Goal: Task Accomplishment & Management: Manage account settings

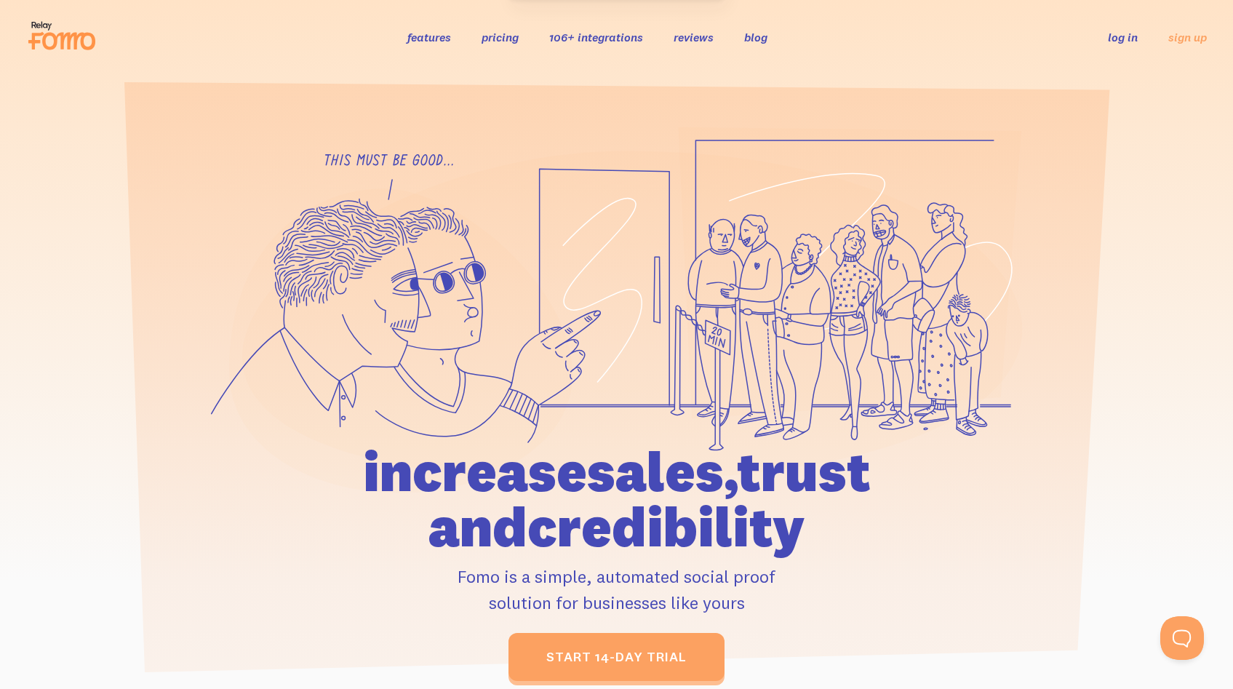
click at [1135, 39] on link "log in" at bounding box center [1123, 37] width 30 height 15
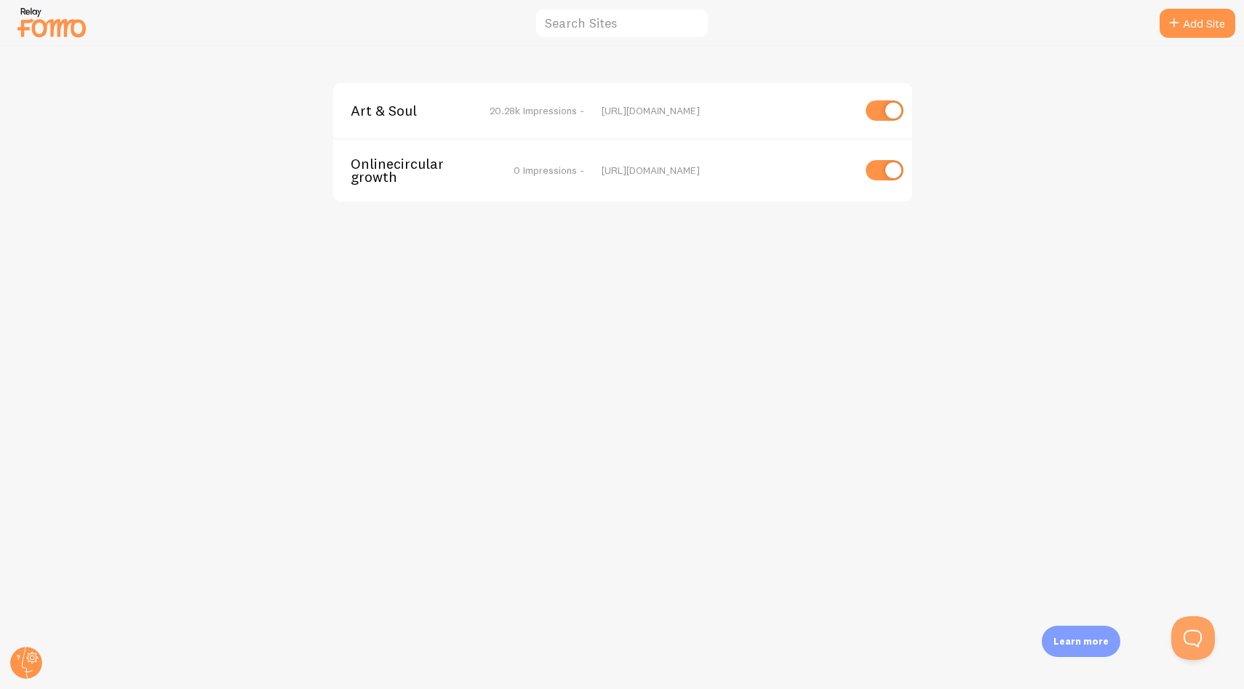
click at [493, 251] on div "Art & Soul 20.28k Impressions - [URL][DOMAIN_NAME] Onlinecirculargrowth 0 Impre…" at bounding box center [622, 368] width 1243 height 642
click at [372, 113] on span "Art & Soul" at bounding box center [409, 110] width 117 height 13
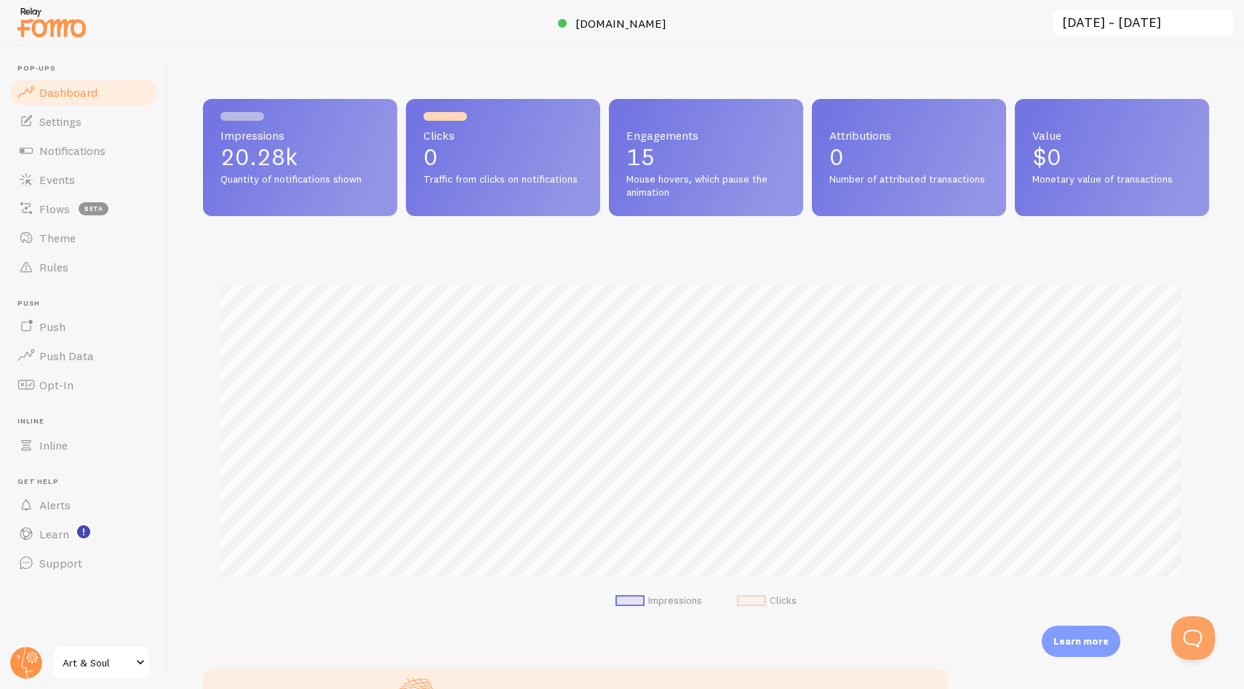
scroll to position [382, 995]
click at [83, 151] on span "Notifications" at bounding box center [72, 150] width 66 height 15
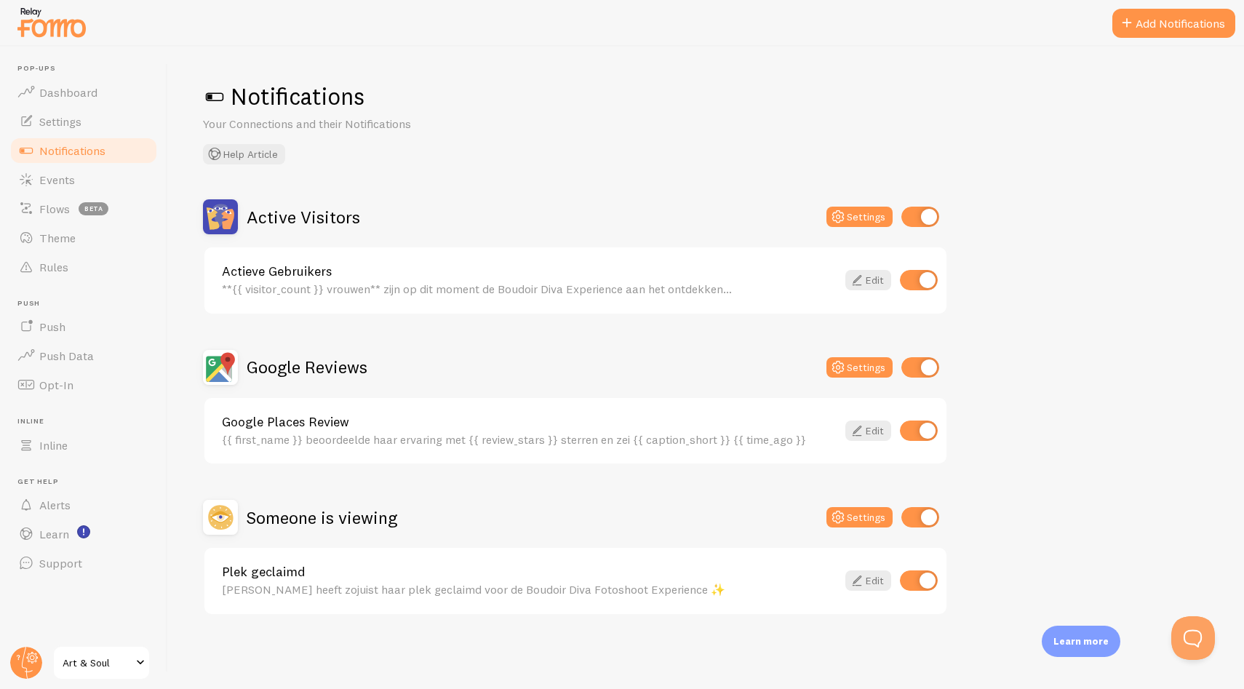
drag, startPoint x: 1135, startPoint y: 374, endPoint x: 1120, endPoint y: 370, distance: 15.7
click at [1135, 373] on div "Active Visitors Settings Actieve Gebruikers **{{ visitor_count }} vrouwen** zij…" at bounding box center [706, 407] width 1006 height 416
click at [55, 208] on span "Flows" at bounding box center [54, 208] width 31 height 15
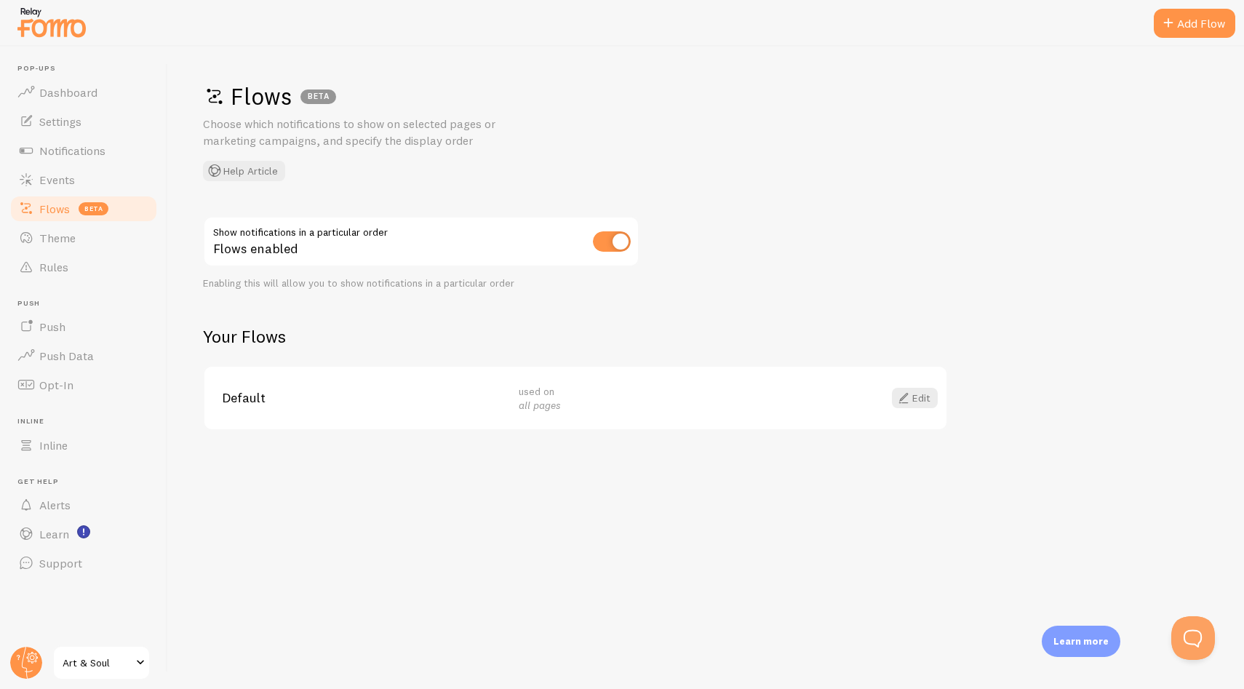
click at [714, 308] on div "Flows BETA Choose which notifications to show on selected pages or marketing ca…" at bounding box center [706, 368] width 1076 height 642
click at [537, 394] on span "used on all pages" at bounding box center [540, 398] width 42 height 27
click at [921, 396] on link "Edit" at bounding box center [915, 398] width 46 height 20
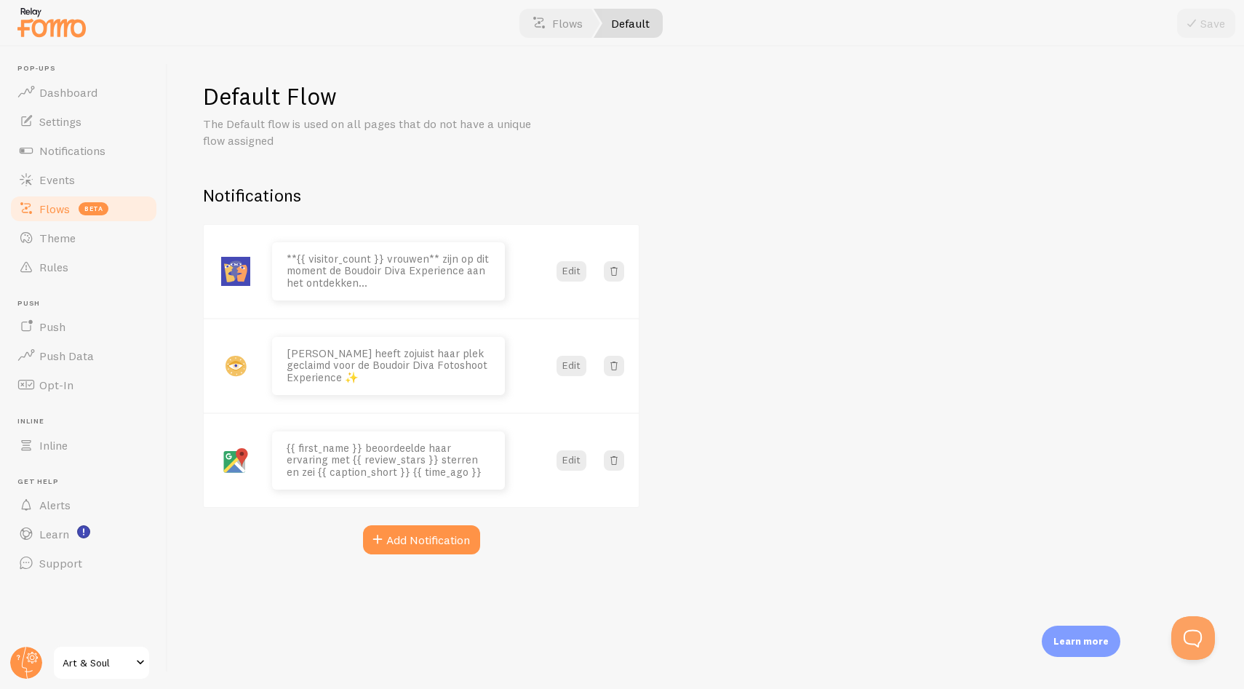
click at [885, 322] on div "Default Flow The Default flow is used on all pages that do not have a unique fl…" at bounding box center [706, 368] width 1076 height 642
click at [733, 335] on div "Default Flow The Default flow is used on all pages that do not have a unique fl…" at bounding box center [706, 368] width 1076 height 642
drag, startPoint x: 1223, startPoint y: 20, endPoint x: 1215, endPoint y: 23, distance: 7.8
click at [1222, 20] on button "Save" at bounding box center [1206, 23] width 58 height 29
click at [921, 393] on div "Default Flow The Default flow is used on all pages that do not have a unique fl…" at bounding box center [706, 368] width 1076 height 642
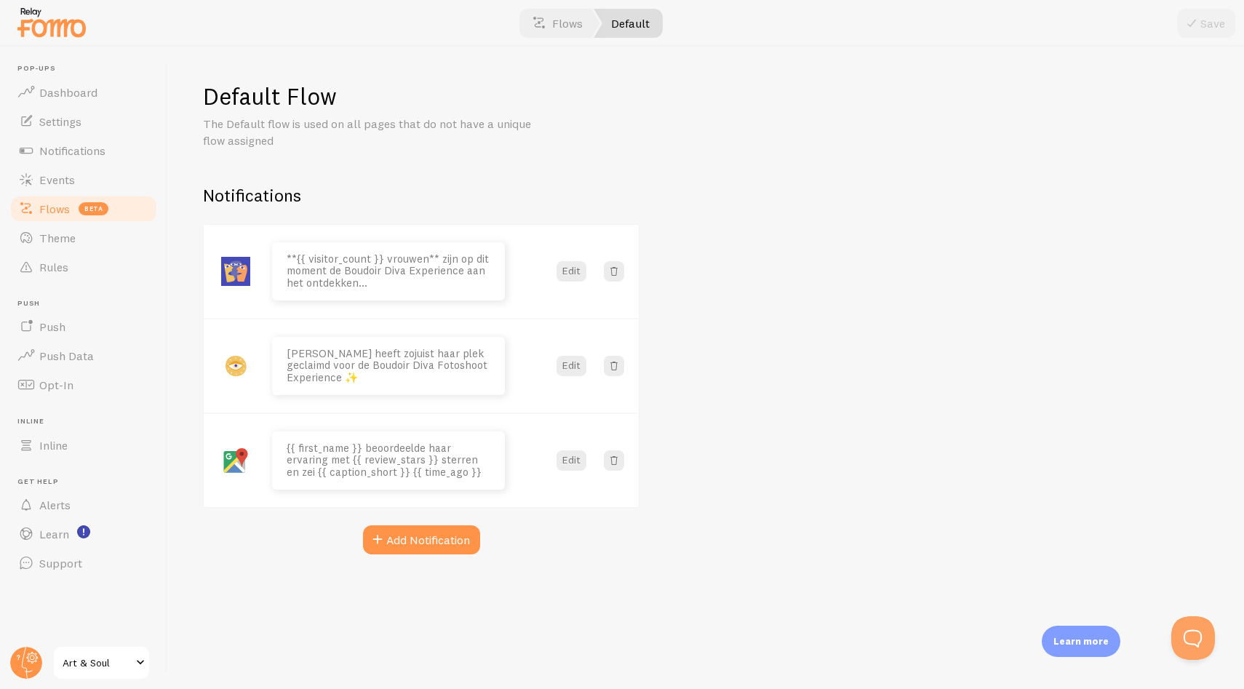
click at [274, 92] on h1 "Default Flow" at bounding box center [421, 96] width 436 height 30
click at [427, 98] on h1 "Default Flow" at bounding box center [421, 96] width 436 height 30
click at [702, 217] on div "Default Flow The Default flow is used on all pages that do not have a unique fl…" at bounding box center [706, 368] width 1076 height 642
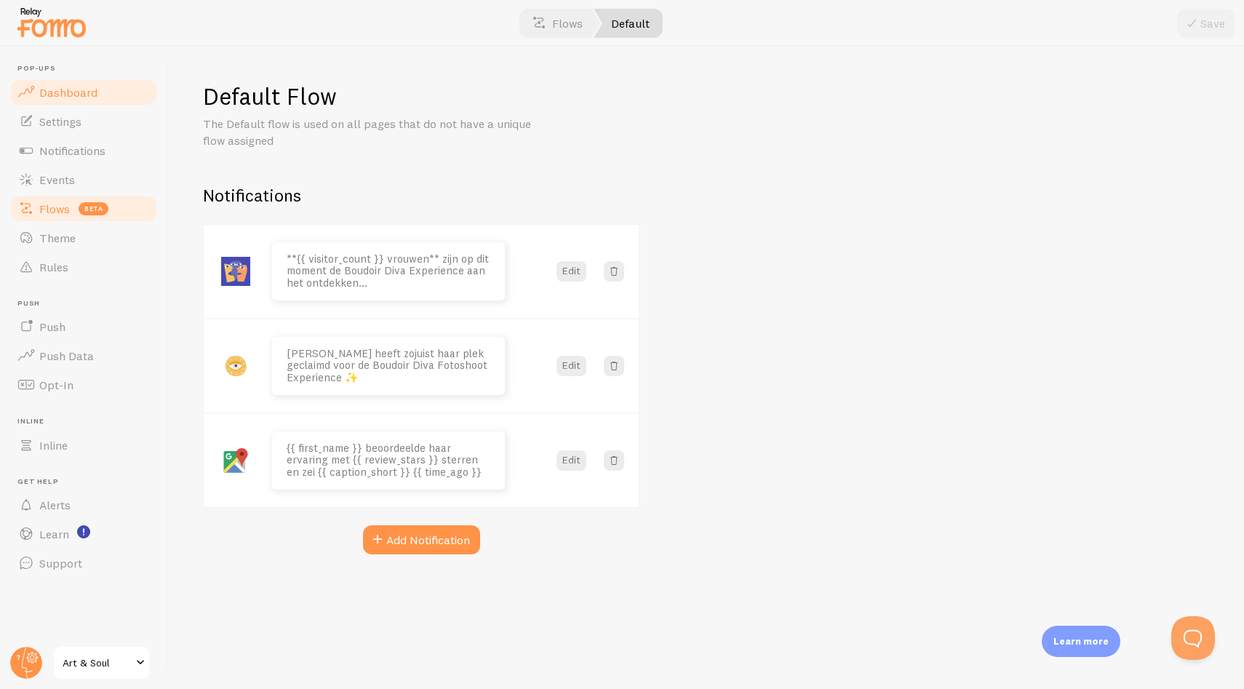
click at [42, 101] on link "Dashboard" at bounding box center [84, 92] width 150 height 29
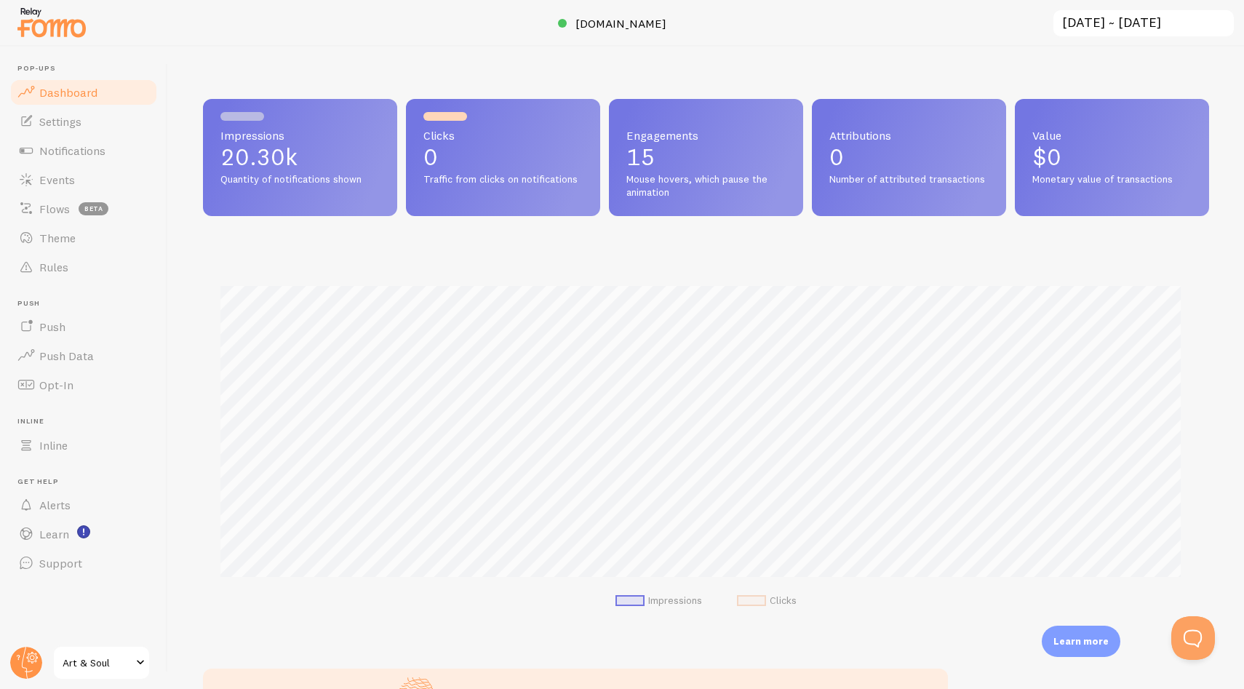
scroll to position [382, 995]
click at [600, 83] on div "Impressions 20.30k Quantity of notifications shown Clicks 0 Traffic from clicks…" at bounding box center [706, 368] width 1076 height 642
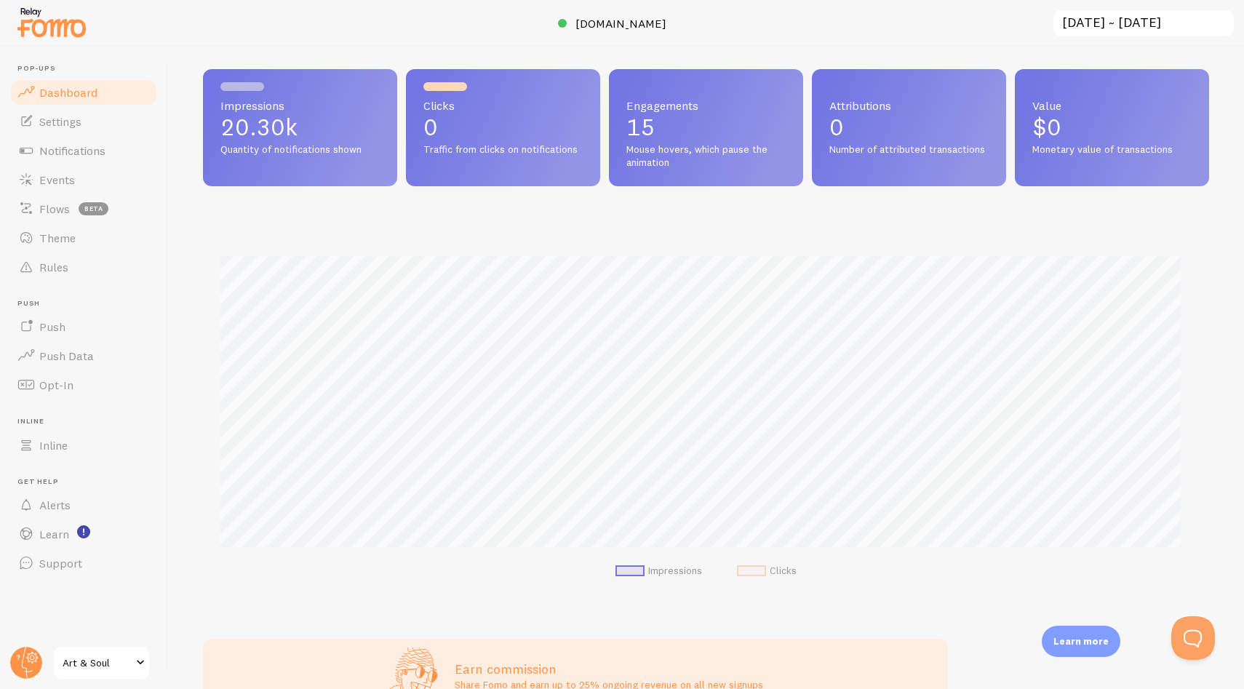
scroll to position [0, 0]
